Goal: Transaction & Acquisition: Subscribe to service/newsletter

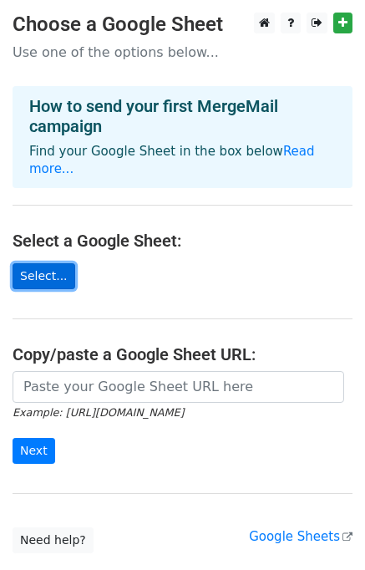
click at [49, 263] on link "Select..." at bounding box center [44, 276] width 63 height 26
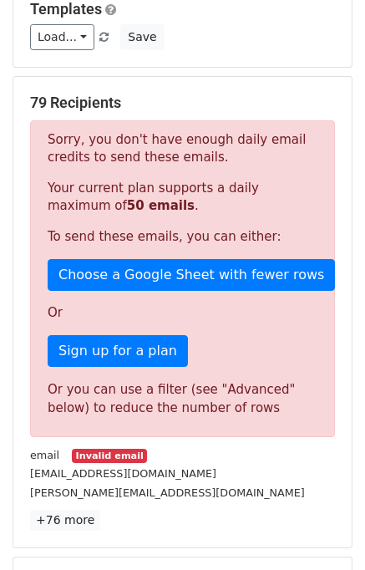
scroll to position [251, 0]
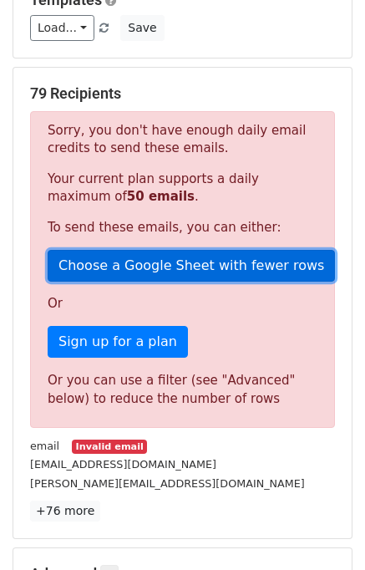
click at [218, 268] on link "Choose a Google Sheet with fewer rows" at bounding box center [192, 266] width 288 height 32
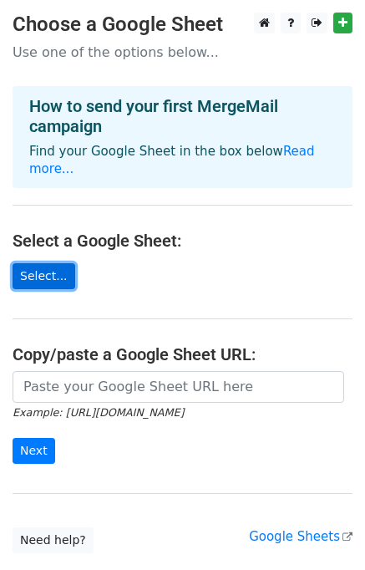
click at [44, 263] on link "Select..." at bounding box center [44, 276] width 63 height 26
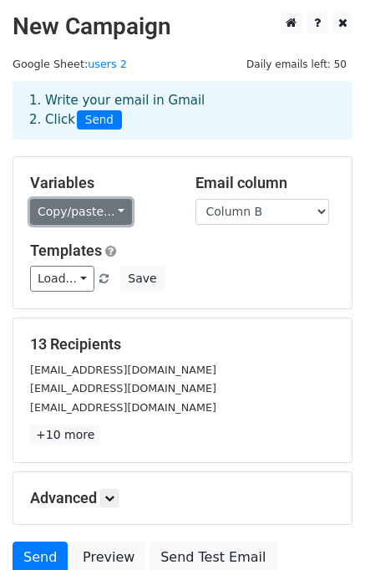
click at [108, 219] on link "Copy/paste..." at bounding box center [81, 212] width 102 height 26
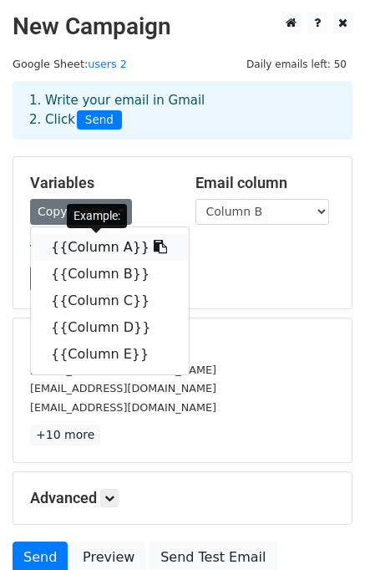
click at [117, 242] on link "{{Column A}}" at bounding box center [110, 247] width 158 height 27
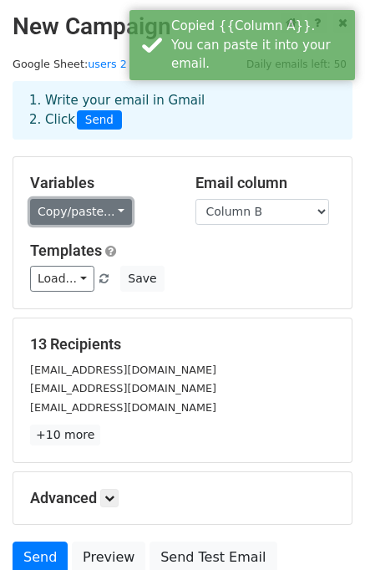
click at [103, 217] on link "Copy/paste..." at bounding box center [81, 212] width 102 height 26
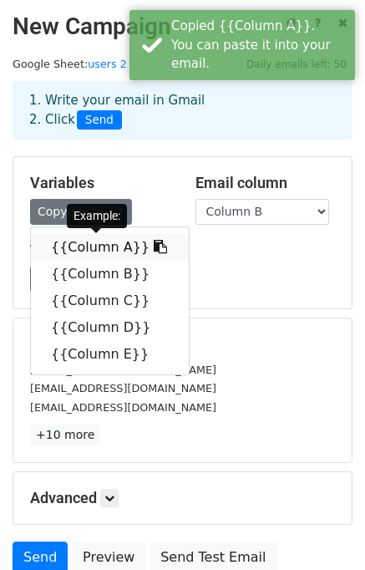
click at [105, 248] on link "{{Column A}}" at bounding box center [110, 247] width 158 height 27
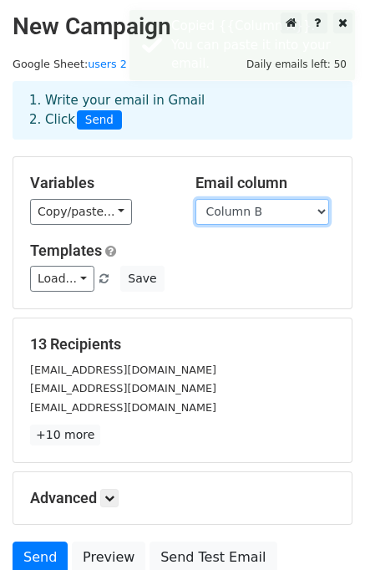
click at [217, 217] on select "Column A Column B Column C Column D Column E" at bounding box center [263, 212] width 134 height 26
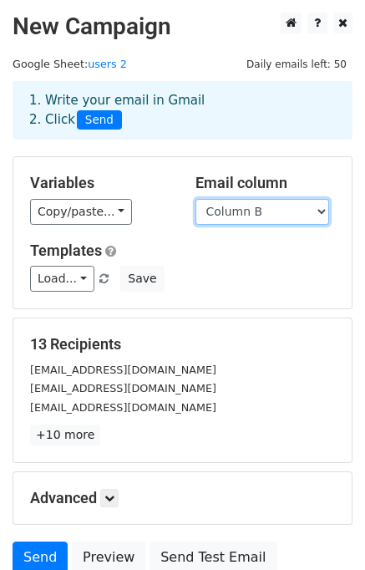
click at [217, 217] on select "Column A Column B Column C Column D Column E" at bounding box center [263, 212] width 134 height 26
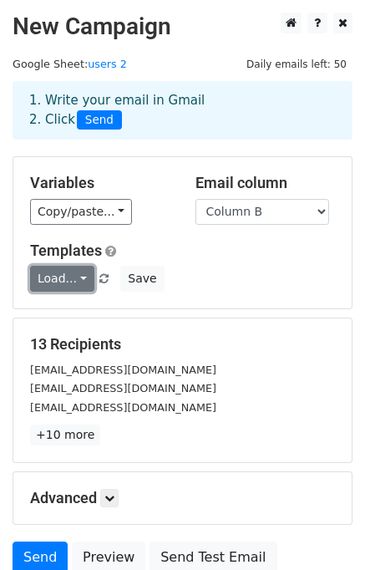
click at [76, 281] on link "Load..." at bounding box center [62, 279] width 64 height 26
click at [226, 263] on div "Templates Load... No templates saved Save" at bounding box center [183, 267] width 330 height 51
click at [63, 272] on link "Load..." at bounding box center [62, 279] width 64 height 26
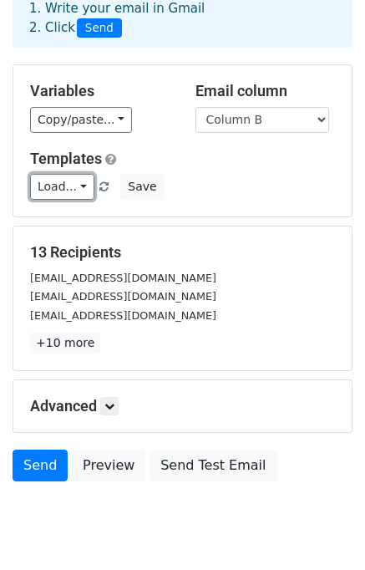
scroll to position [146, 0]
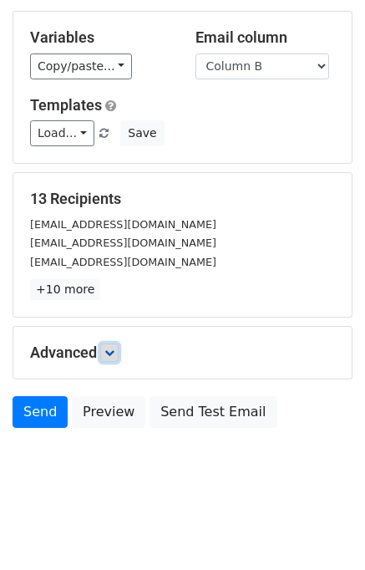
click at [113, 354] on icon at bounding box center [110, 353] width 10 height 10
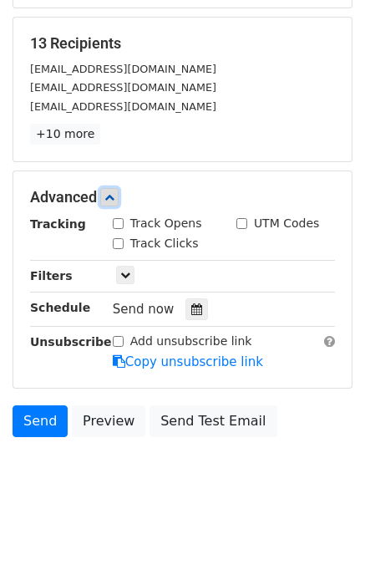
scroll to position [309, 0]
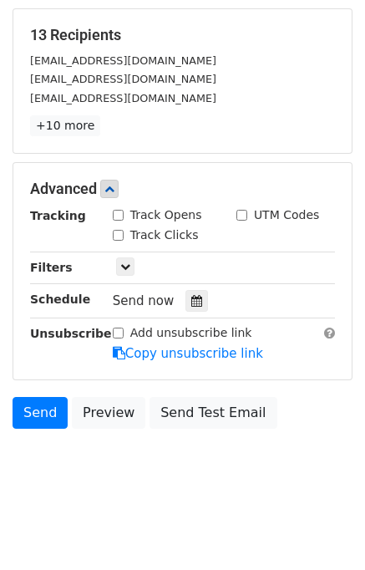
click at [100, 189] on h5 "Advanced" at bounding box center [182, 189] width 305 height 18
click at [112, 187] on icon at bounding box center [110, 189] width 10 height 10
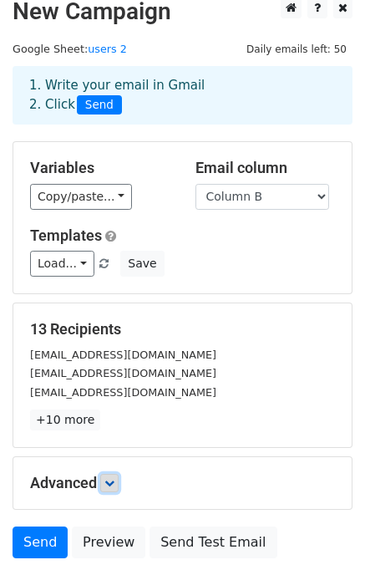
scroll to position [0, 0]
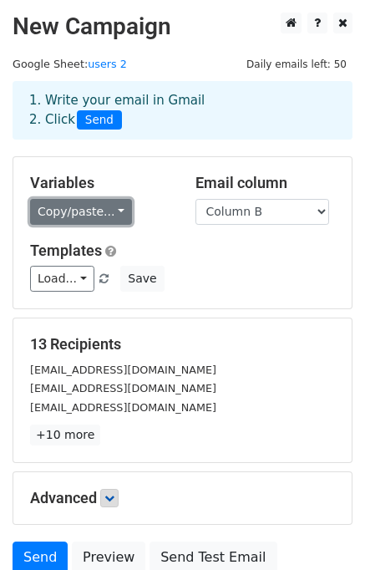
click at [110, 220] on link "Copy/paste..." at bounding box center [81, 212] width 102 height 26
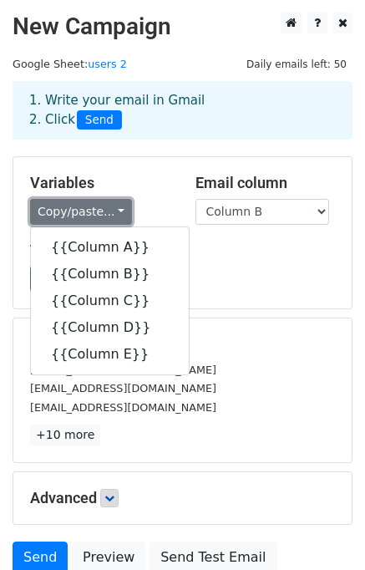
click at [110, 220] on link "Copy/paste..." at bounding box center [81, 212] width 102 height 26
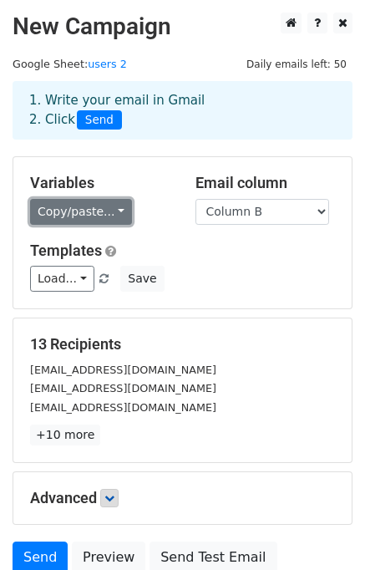
click at [110, 220] on link "Copy/paste..." at bounding box center [81, 212] width 102 height 26
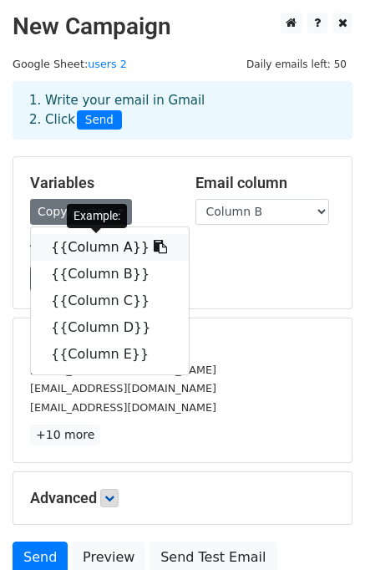
click at [154, 250] on icon at bounding box center [160, 246] width 13 height 13
copy h5
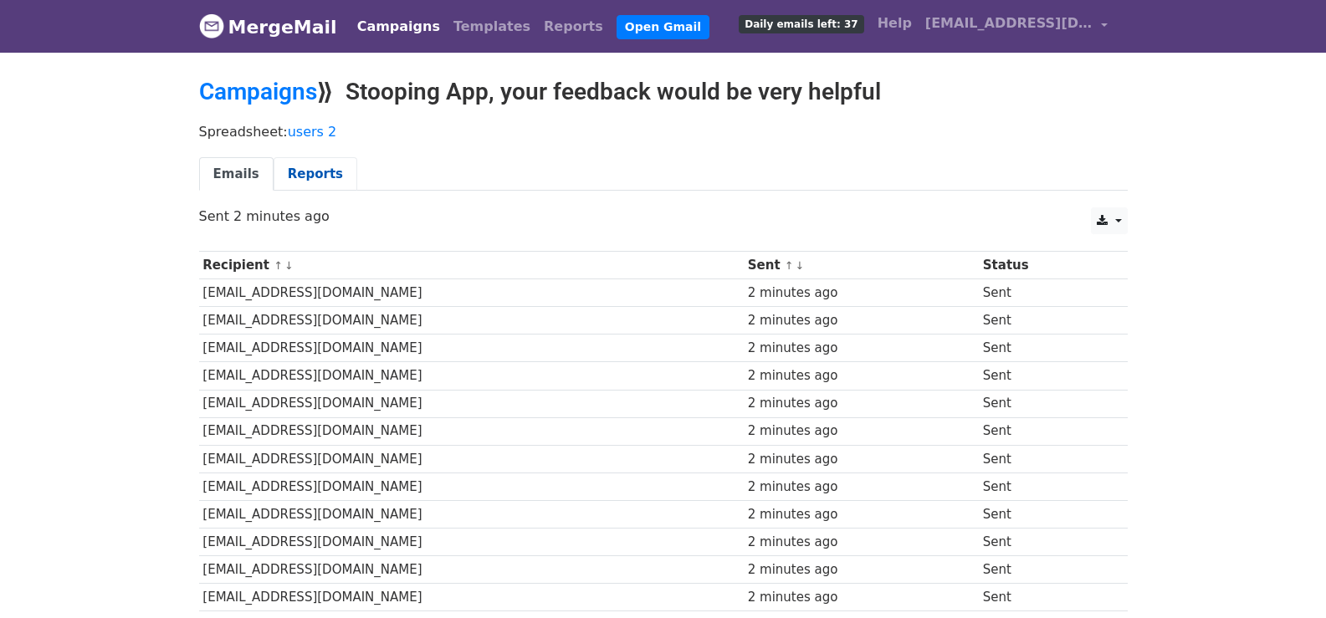
click at [319, 168] on link "Reports" at bounding box center [315, 174] width 84 height 34
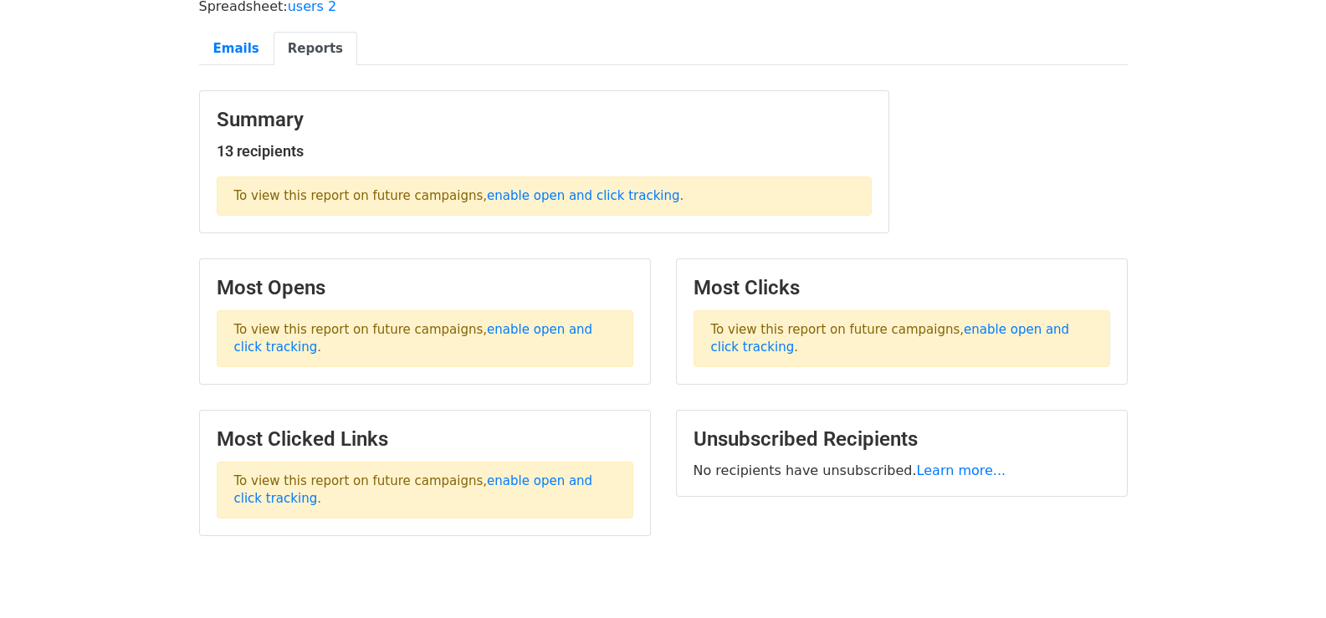
scroll to position [167, 0]
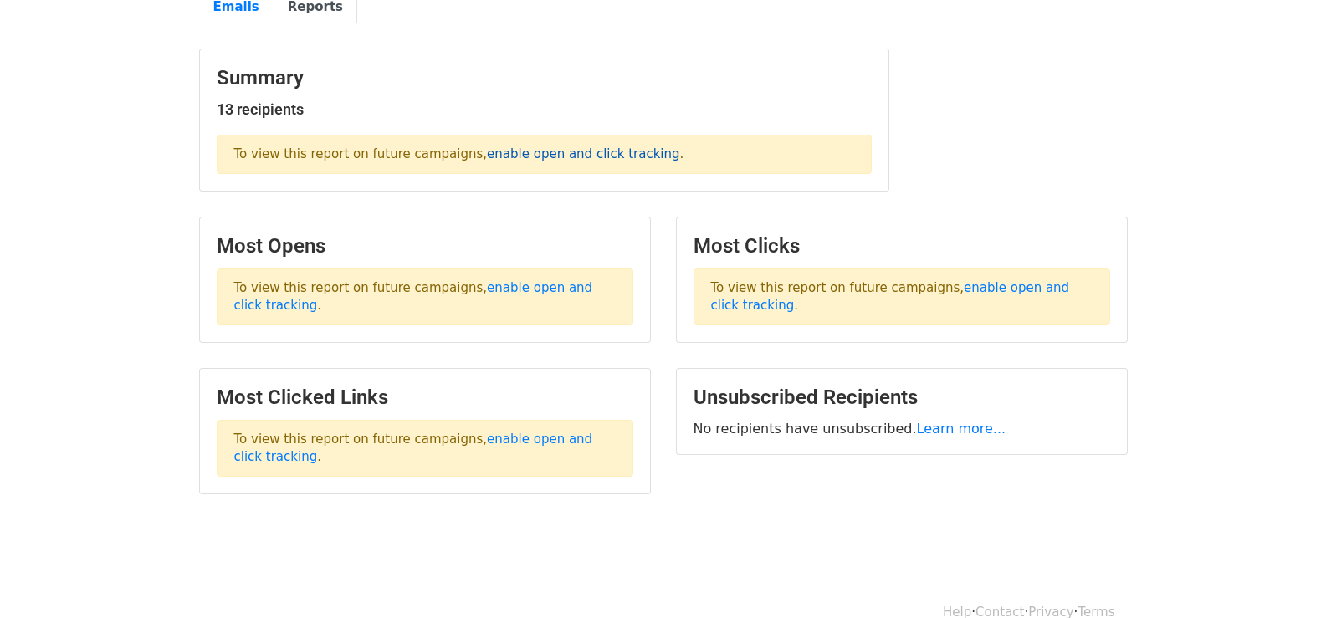
click at [554, 158] on link "enable open and click tracking" at bounding box center [583, 153] width 192 height 15
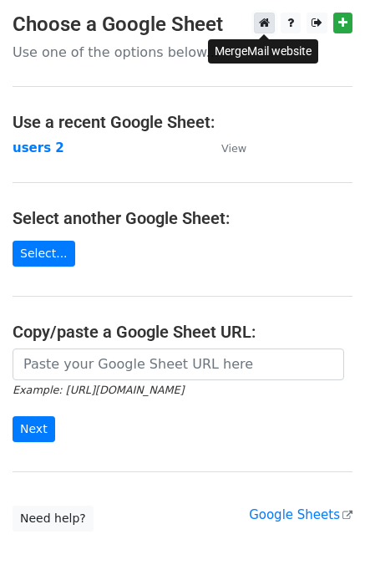
click at [260, 25] on icon at bounding box center [264, 23] width 11 height 12
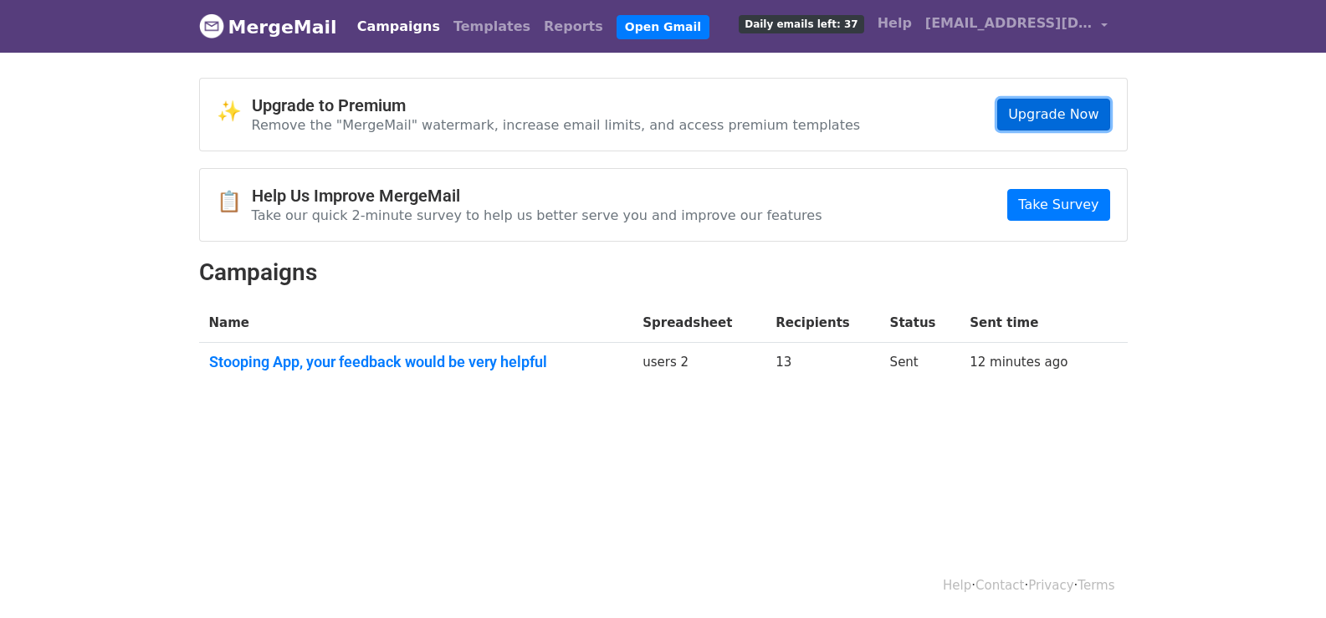
click at [1017, 114] on link "Upgrade Now" at bounding box center [1053, 115] width 112 height 32
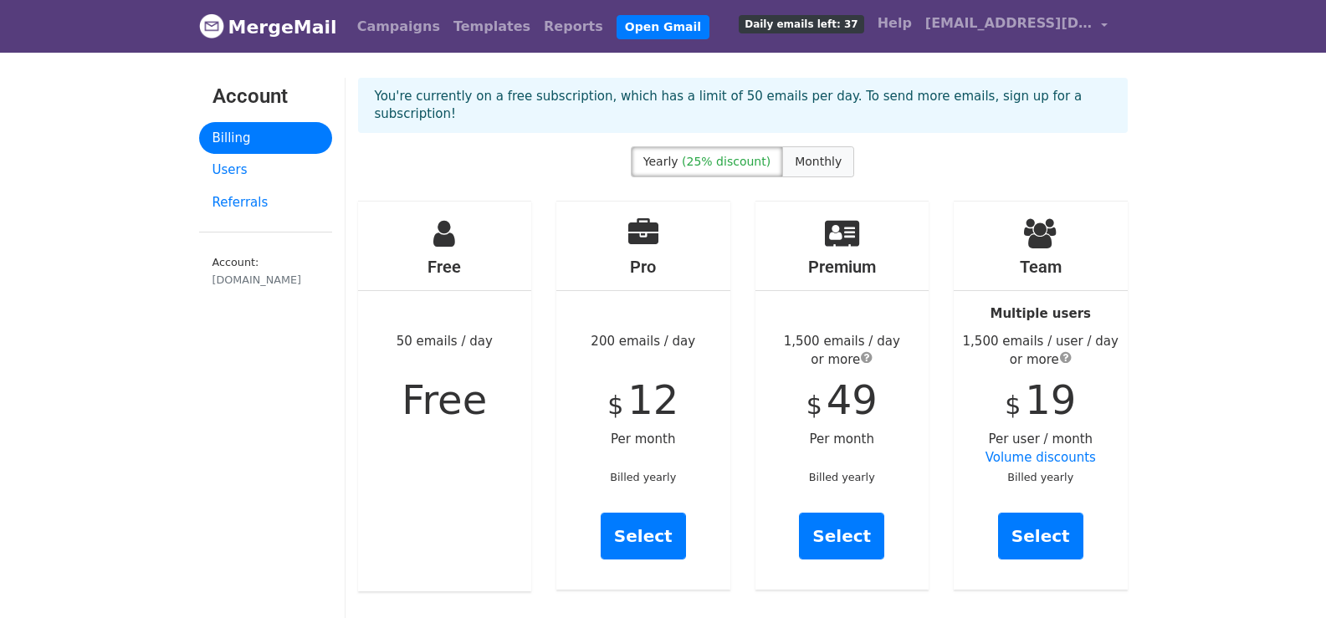
click at [823, 155] on span "Monthly" at bounding box center [818, 161] width 47 height 13
